Goal: Navigation & Orientation: Find specific page/section

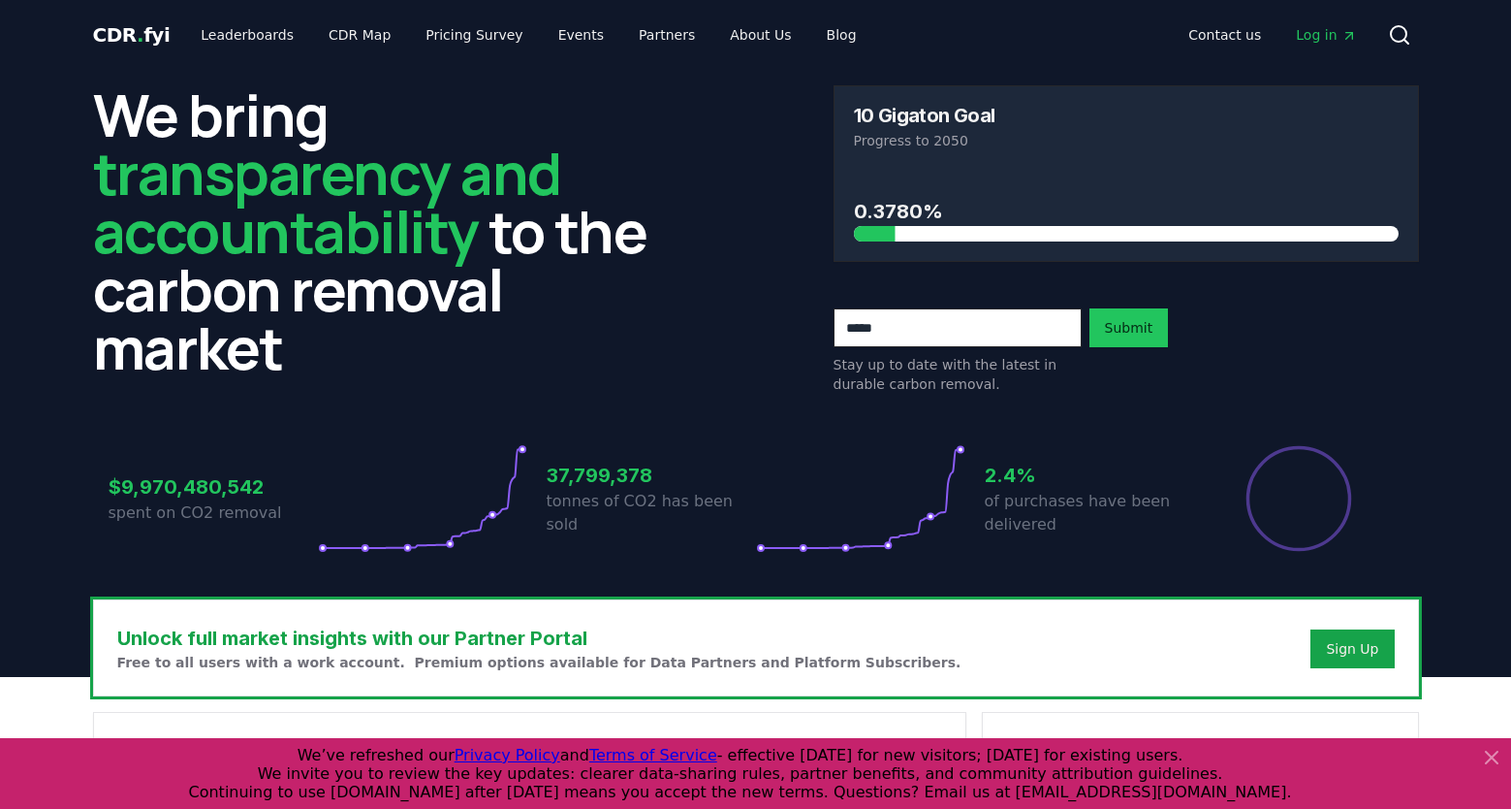
click at [1493, 760] on icon at bounding box center [1492, 757] width 12 height 12
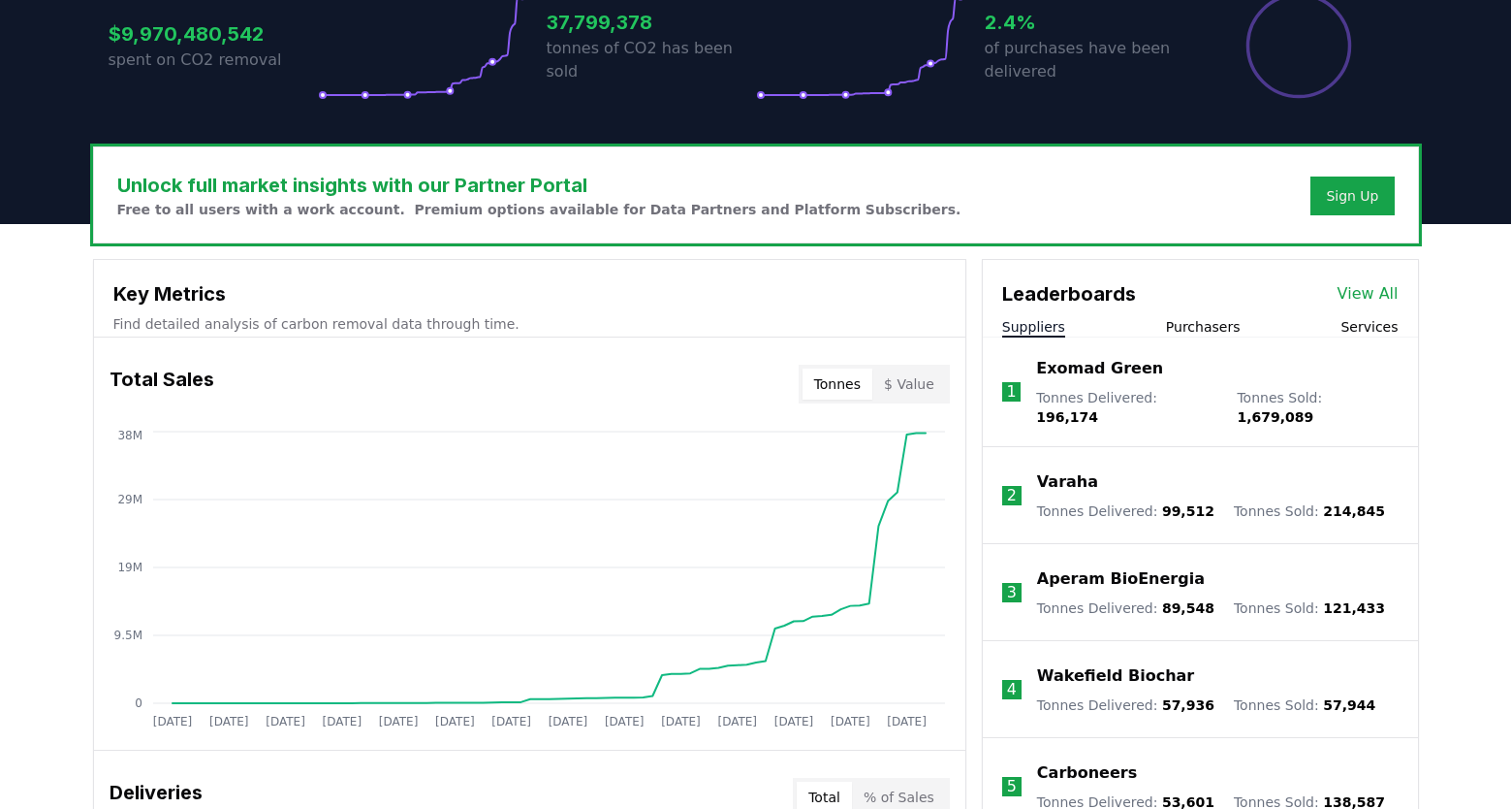
scroll to position [578, 0]
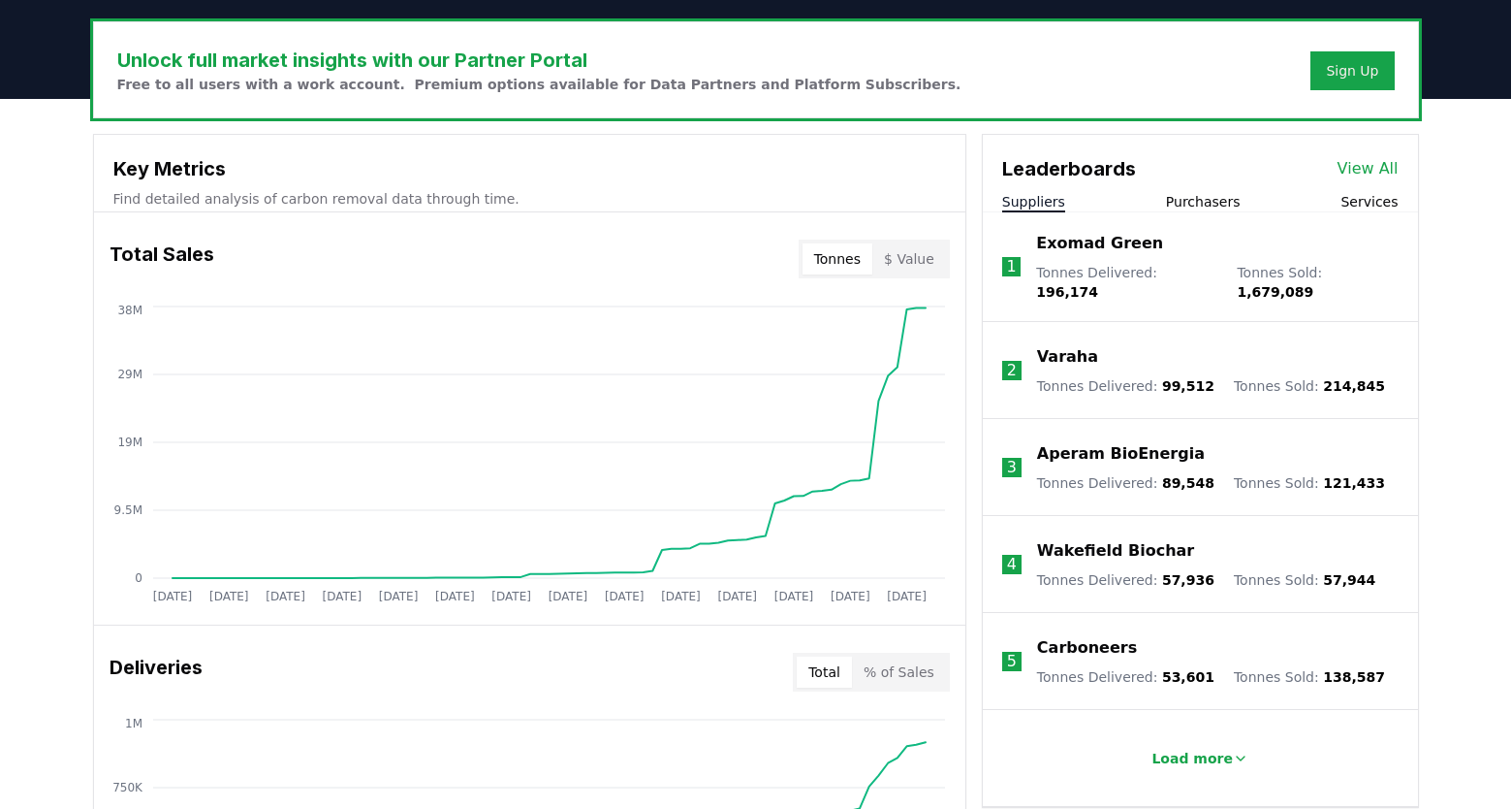
click at [1378, 199] on button "Services" at bounding box center [1369, 201] width 57 height 19
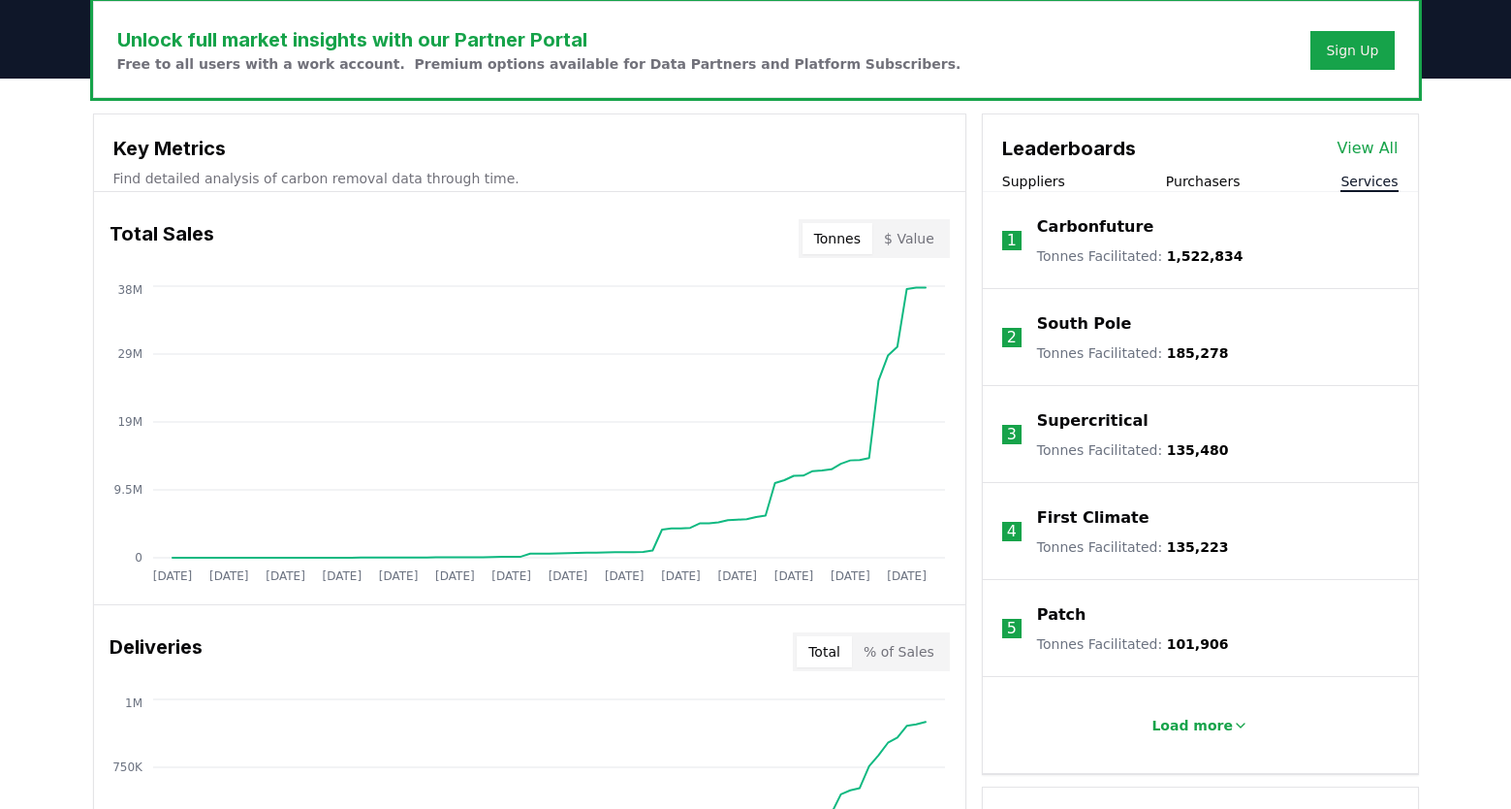
scroll to position [511, 0]
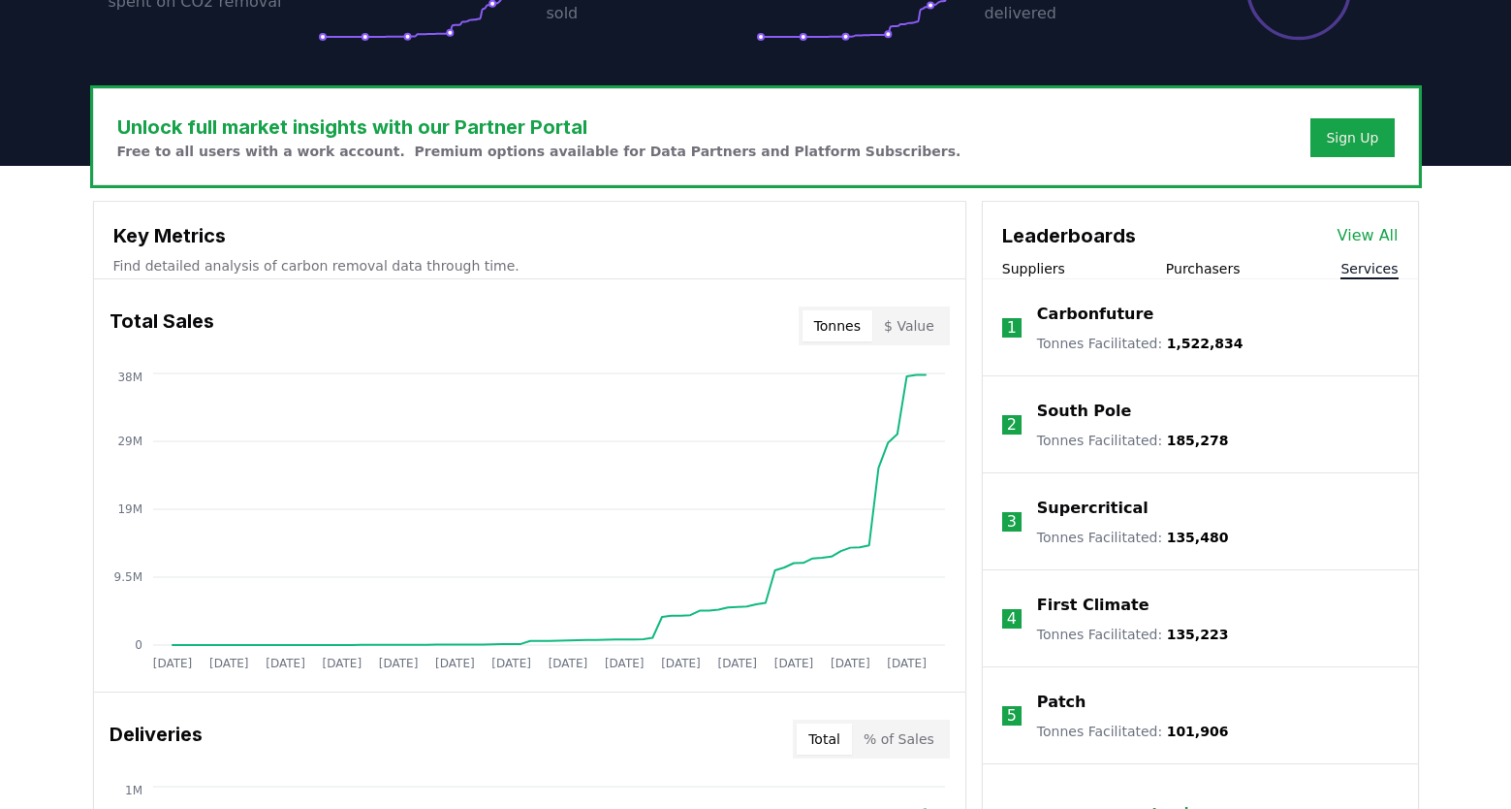
click at [1025, 269] on button "Suppliers" at bounding box center [1033, 268] width 63 height 19
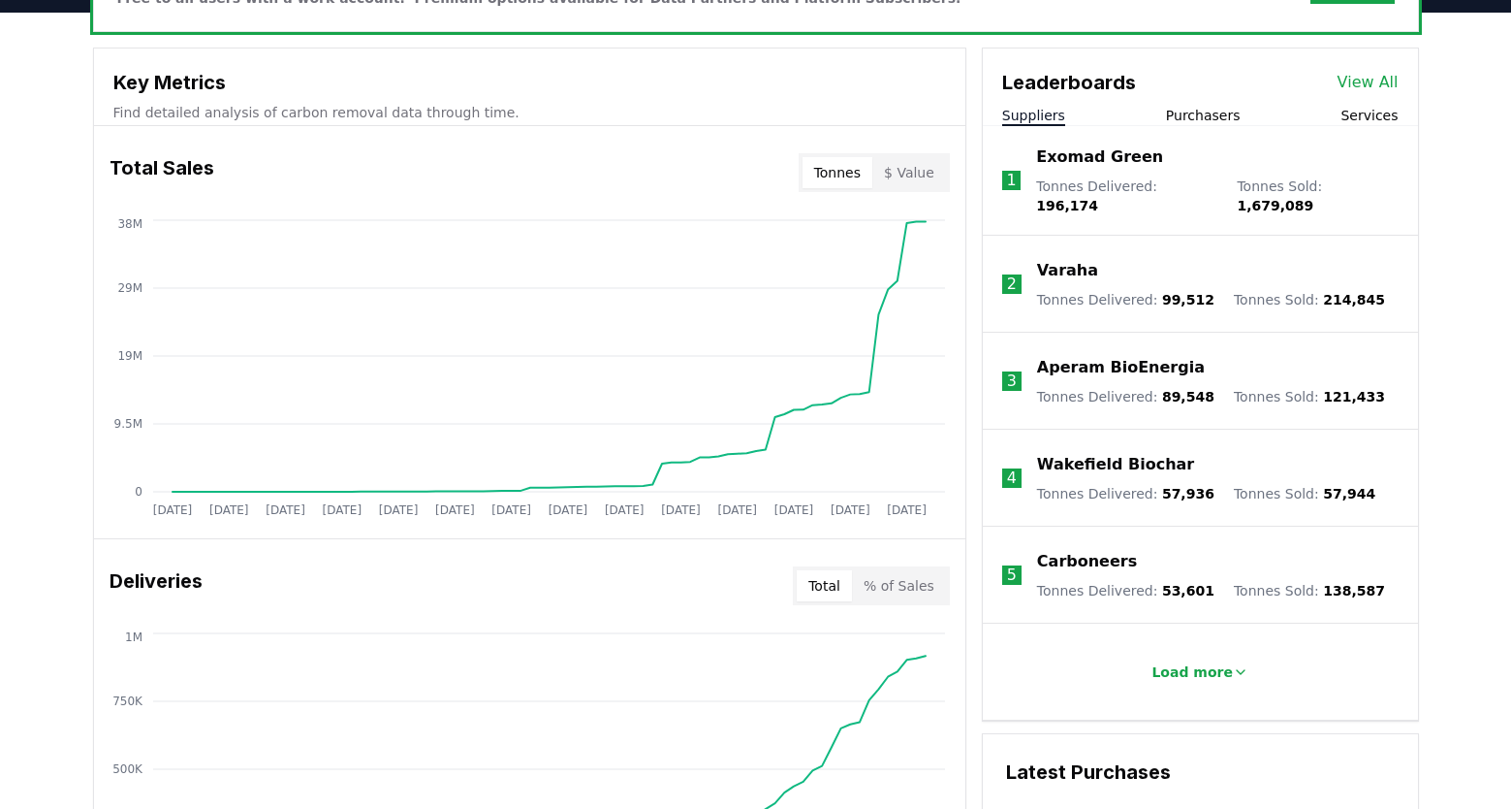
scroll to position [677, 0]
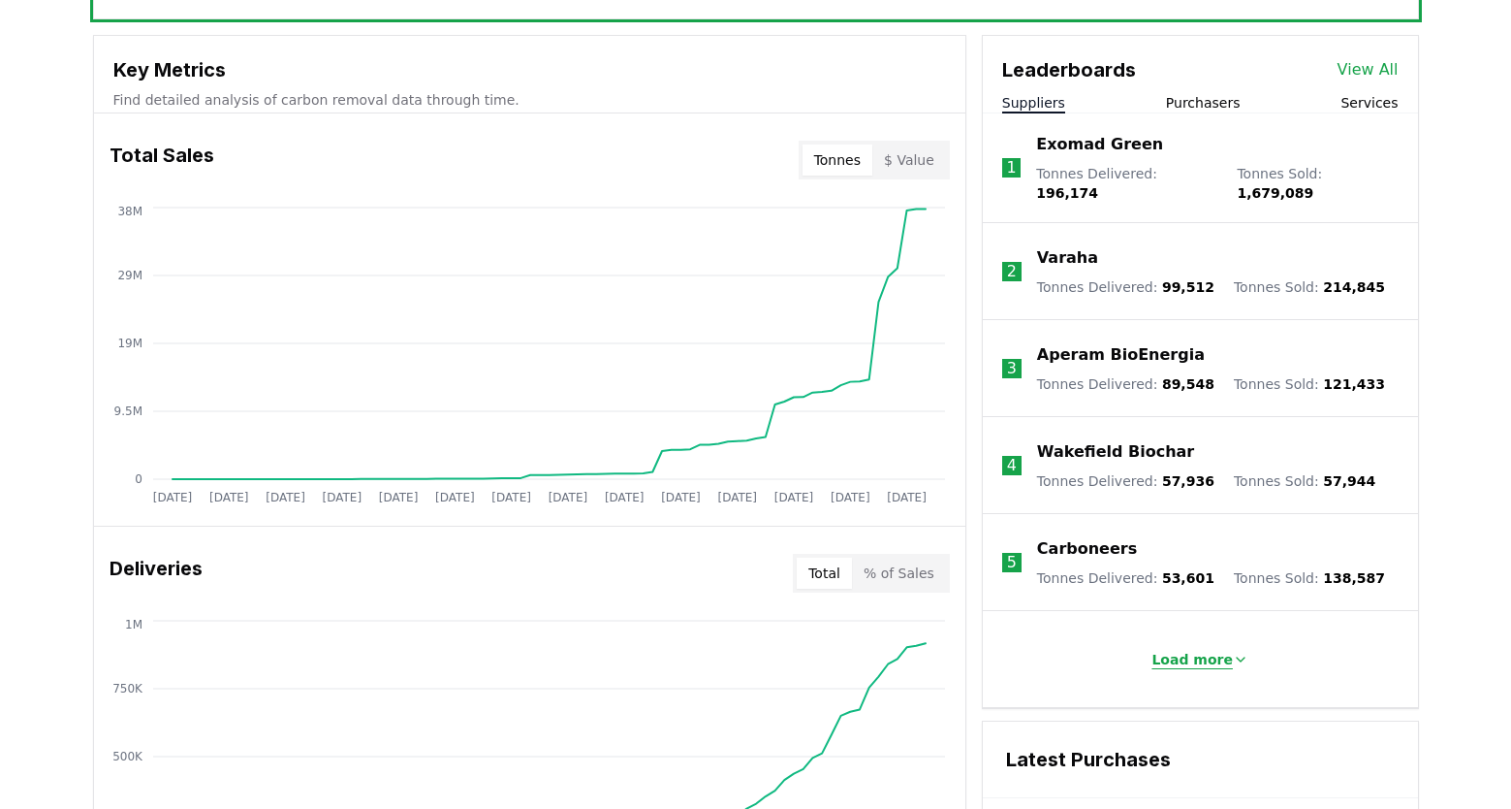
click at [1184, 650] on p "Load more" at bounding box center [1192, 659] width 81 height 19
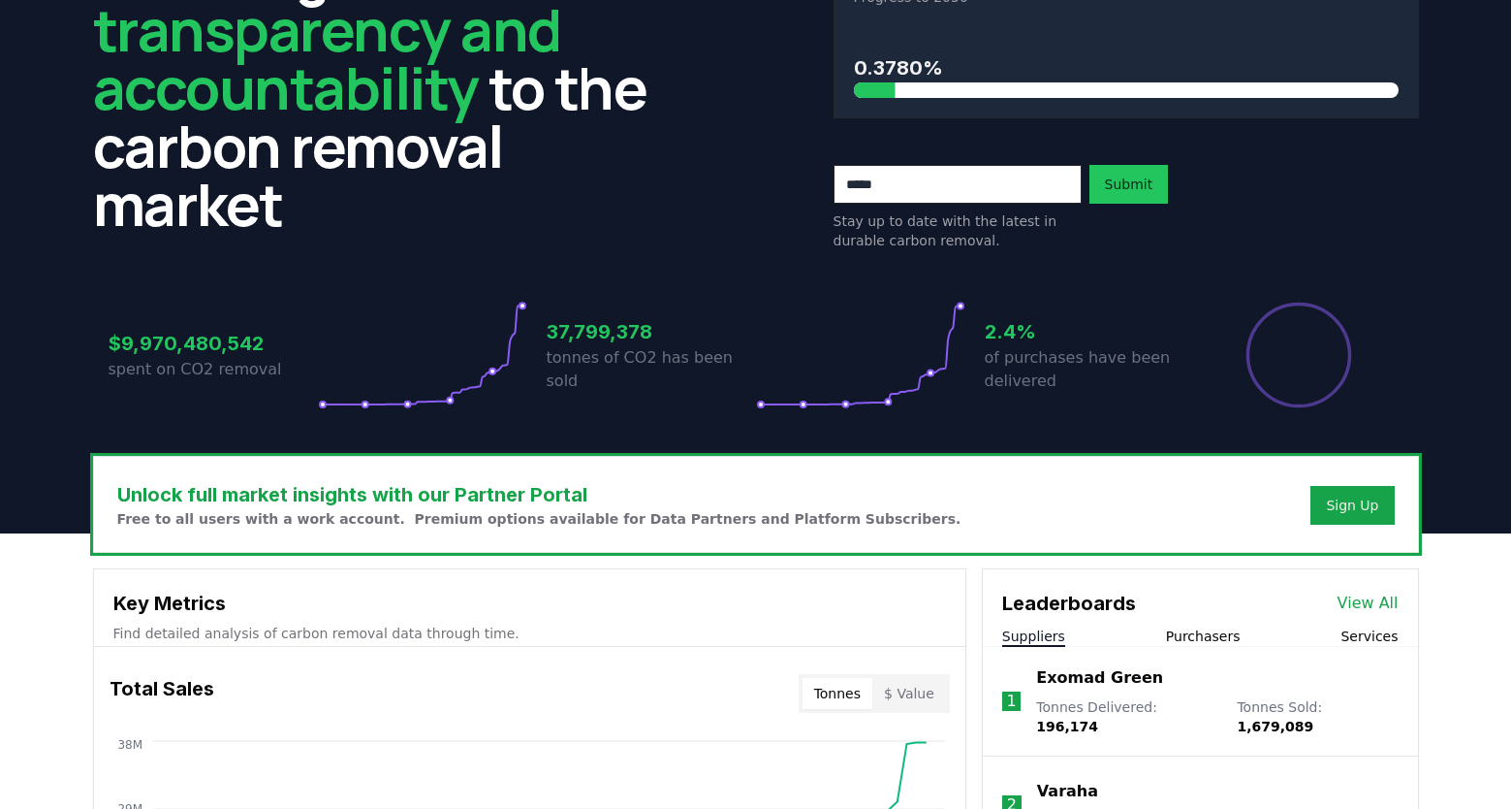
scroll to position [0, 0]
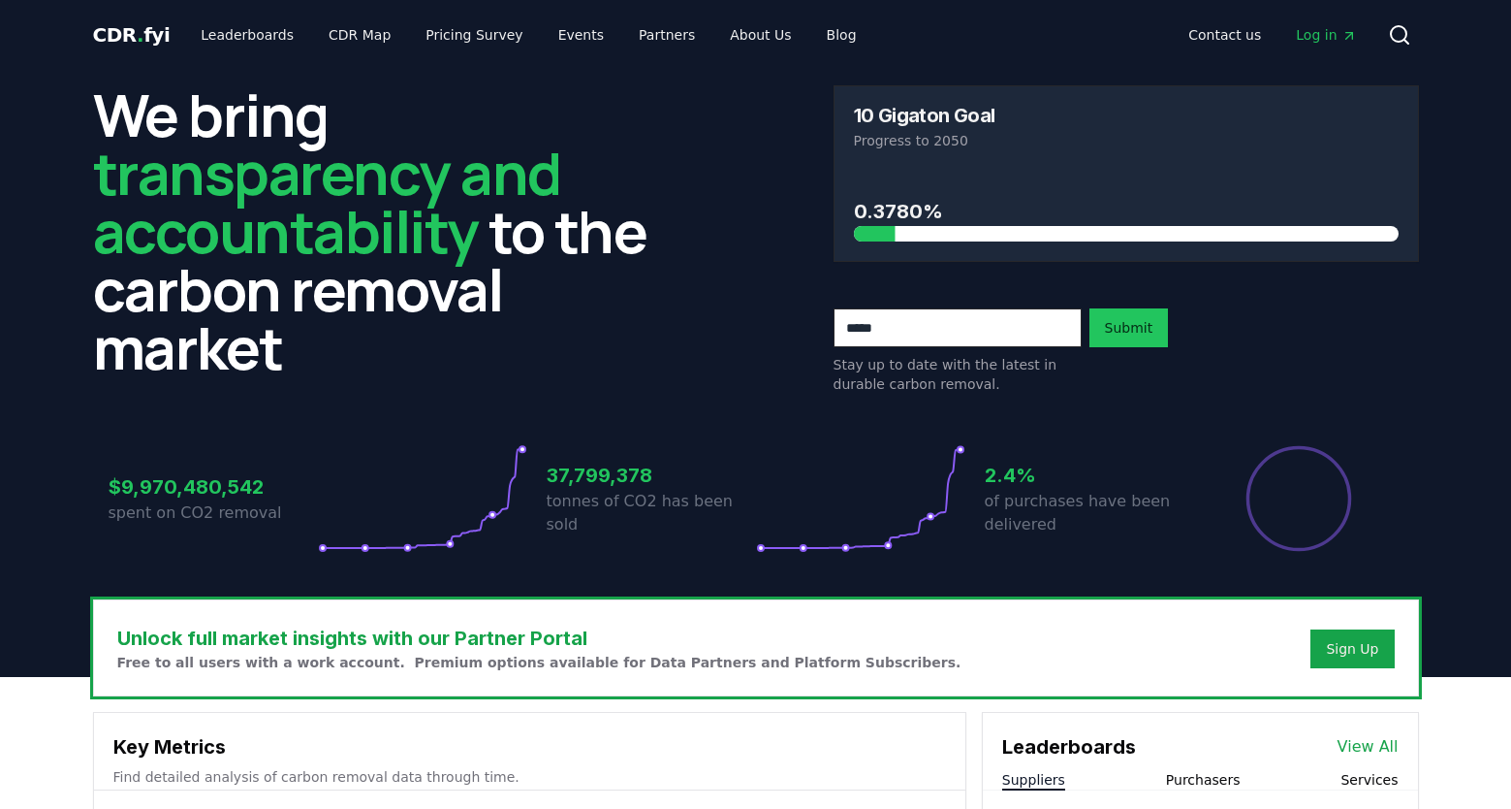
click at [1322, 37] on span "Log in" at bounding box center [1326, 34] width 60 height 19
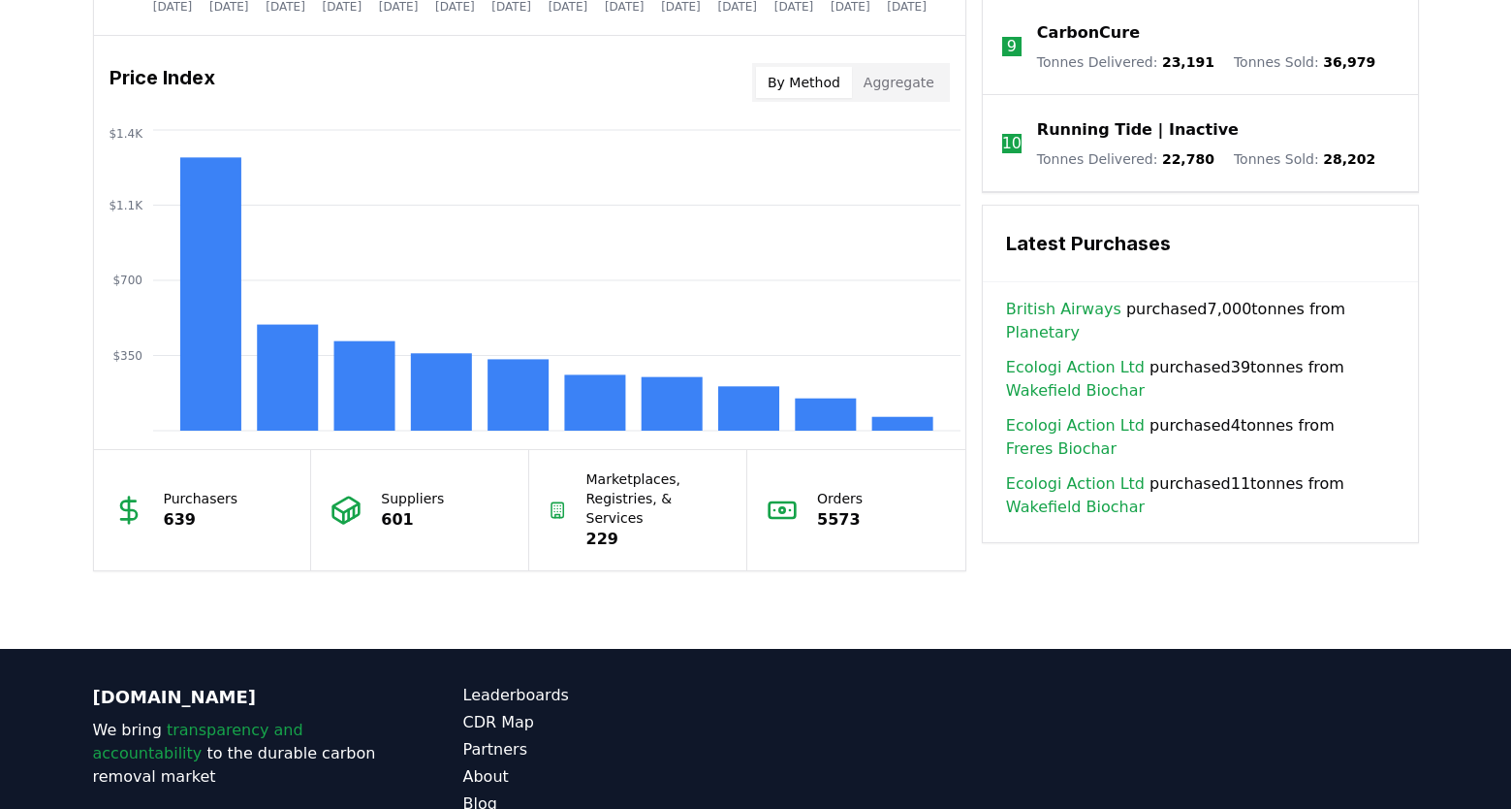
scroll to position [1711, 0]
